Goal: Transaction & Acquisition: Purchase product/service

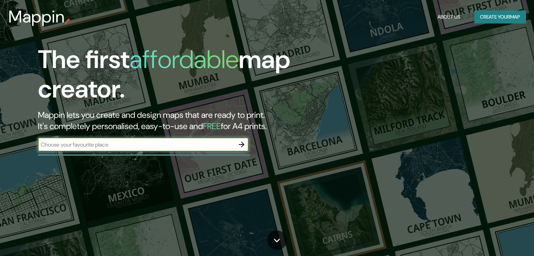
click at [204, 142] on input "text" at bounding box center [136, 145] width 197 height 8
type input "parque [PERSON_NAME]"
click at [245, 144] on icon "button" at bounding box center [241, 144] width 8 height 8
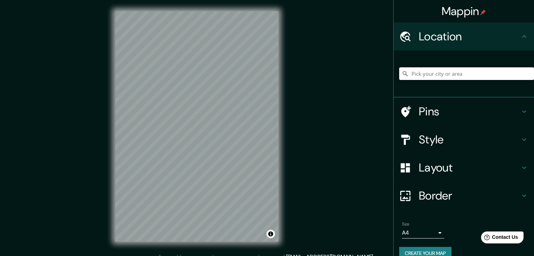
click at [420, 72] on input "Pick your city or area" at bounding box center [466, 73] width 135 height 13
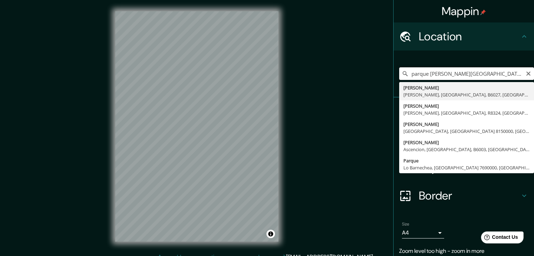
drag, startPoint x: 484, startPoint y: 70, endPoint x: 333, endPoint y: 78, distance: 151.1
click at [333, 78] on div "Mappin Location [GEOGRAPHIC_DATA][PERSON_NAME][PERSON_NAME][GEOGRAPHIC_DATA], […" at bounding box center [267, 132] width 534 height 264
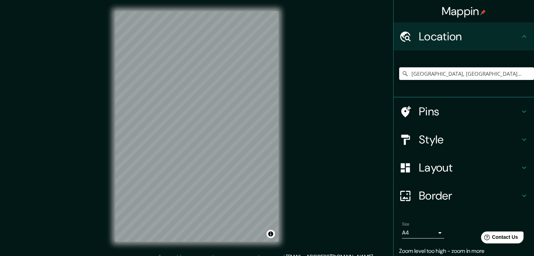
click at [520, 111] on icon at bounding box center [524, 111] width 8 height 8
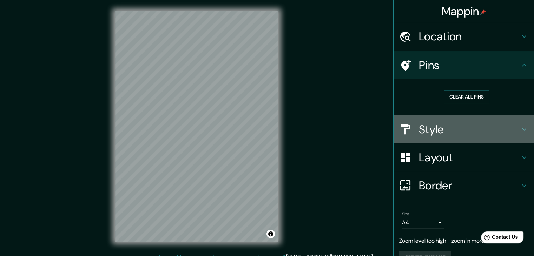
click at [518, 135] on div "Style" at bounding box center [463, 129] width 140 height 28
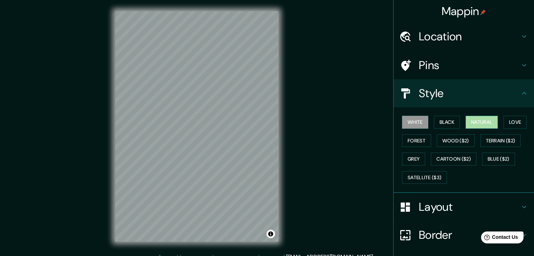
click at [472, 121] on button "Natural" at bounding box center [481, 122] width 32 height 13
click at [459, 34] on h4 "Location" at bounding box center [469, 36] width 101 height 14
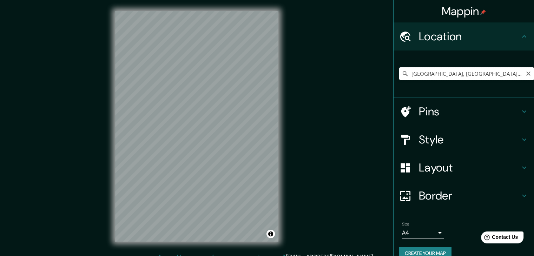
click at [445, 73] on input "[GEOGRAPHIC_DATA], [GEOGRAPHIC_DATA][PERSON_NAME], [GEOGRAPHIC_DATA]" at bounding box center [466, 73] width 135 height 13
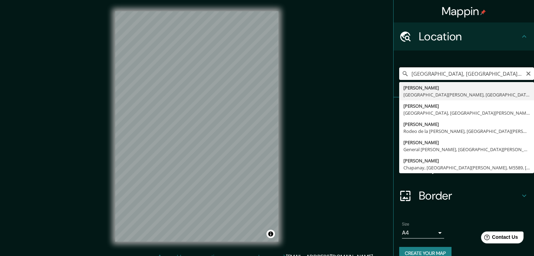
paste input "[STREET_ADDRESS][PERSON_NAME]"
type input "[GEOGRAPHIC_DATA], [GEOGRAPHIC_DATA][PERSON_NAME], [GEOGRAPHIC_DATA]"
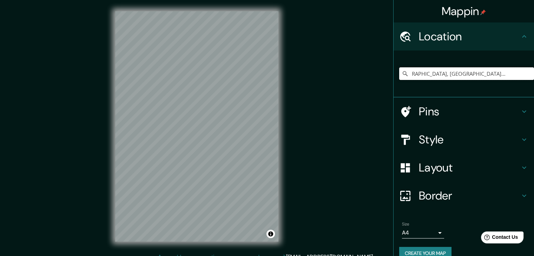
scroll to position [0, 0]
click at [525, 73] on icon "Clear" at bounding box center [528, 74] width 6 height 6
click at [496, 76] on input "Pick your city or area" at bounding box center [466, 73] width 135 height 13
paste input "[STREET_ADDRESS][PERSON_NAME]"
type input "[PERSON_NAME], [PERSON_NAME], [GEOGRAPHIC_DATA][PERSON_NAME], M5504, [GEOGRAPHI…"
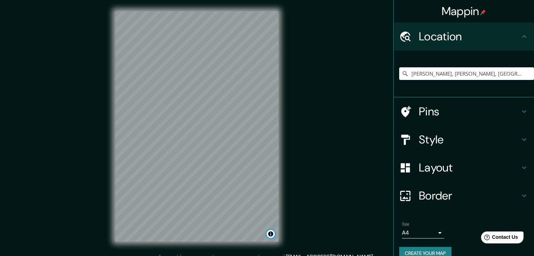
click at [271, 232] on button "Toggle attribution" at bounding box center [270, 234] width 8 height 8
click at [258, 231] on div "© Mapbox © OpenStreetMap Improve this map" at bounding box center [219, 234] width 91 height 7
click at [258, 234] on link "Improve this map" at bounding box center [247, 234] width 35 height 5
